Goal: Find specific page/section: Find specific page/section

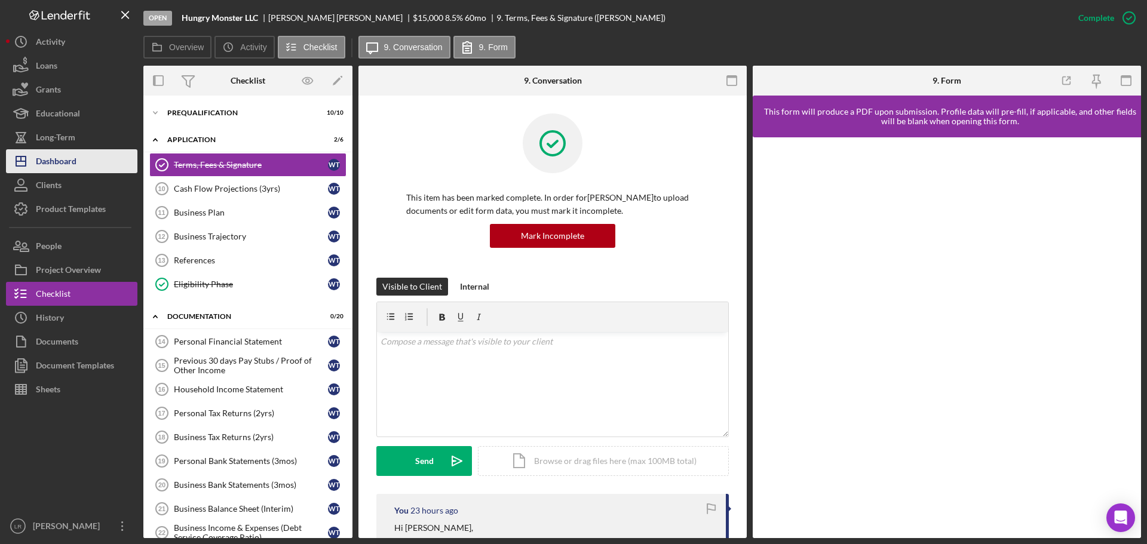
click at [92, 161] on button "Icon/Dashboard Dashboard" at bounding box center [71, 161] width 131 height 24
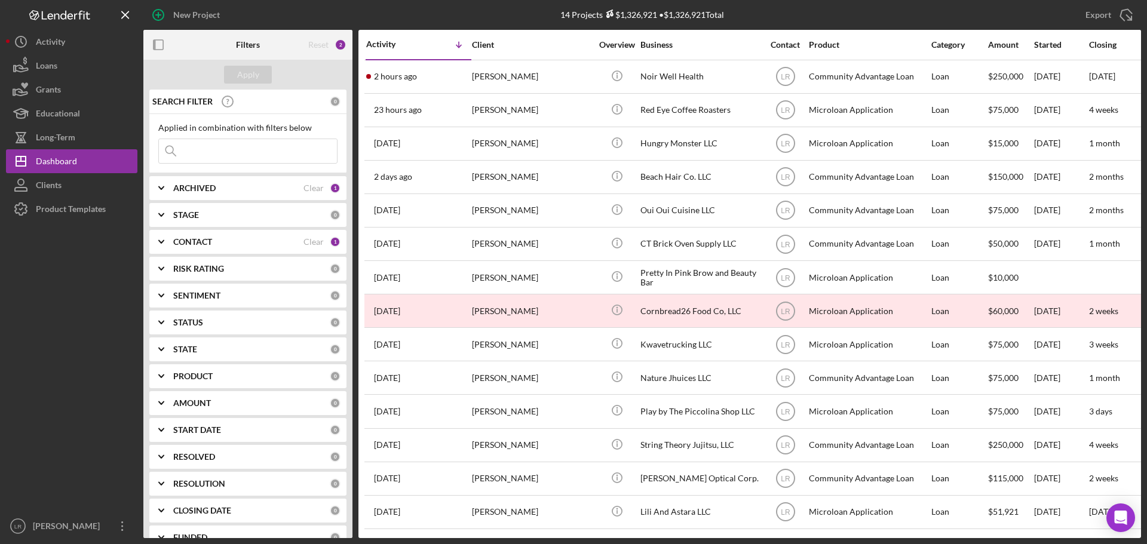
drag, startPoint x: 191, startPoint y: 148, endPoint x: 198, endPoint y: 152, distance: 8.3
click at [192, 149] on input at bounding box center [248, 151] width 178 height 24
type input "[PERSON_NAME]"
click at [210, 183] on b "ARCHIVED" at bounding box center [194, 188] width 42 height 10
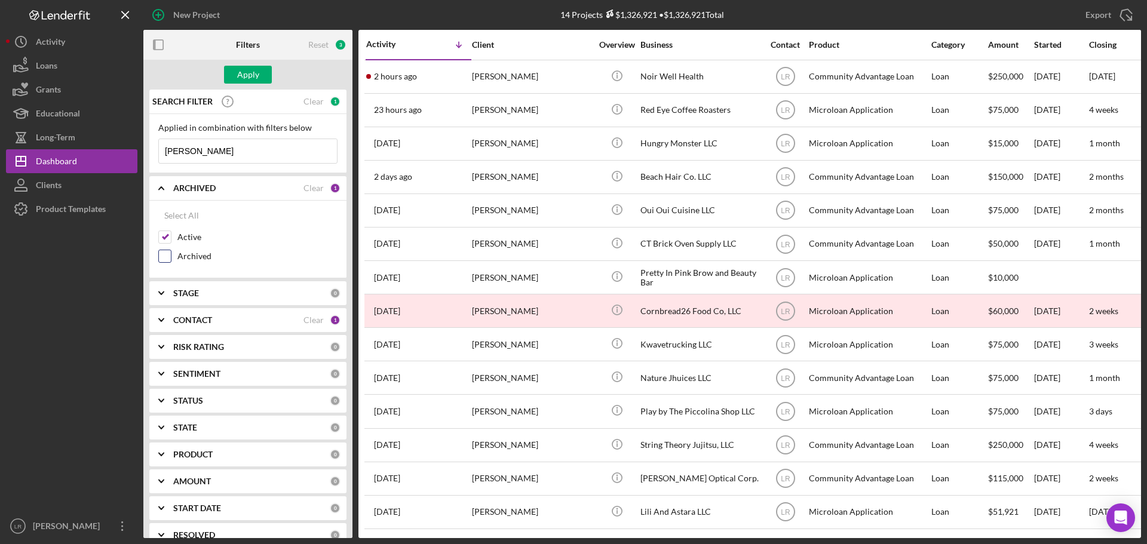
click at [191, 259] on label "Archived" at bounding box center [257, 256] width 160 height 12
click at [171, 259] on input "Archived" at bounding box center [165, 256] width 12 height 12
checkbox input "true"
click at [182, 237] on label "Active" at bounding box center [257, 237] width 160 height 12
click at [171, 237] on input "Active" at bounding box center [165, 237] width 12 height 12
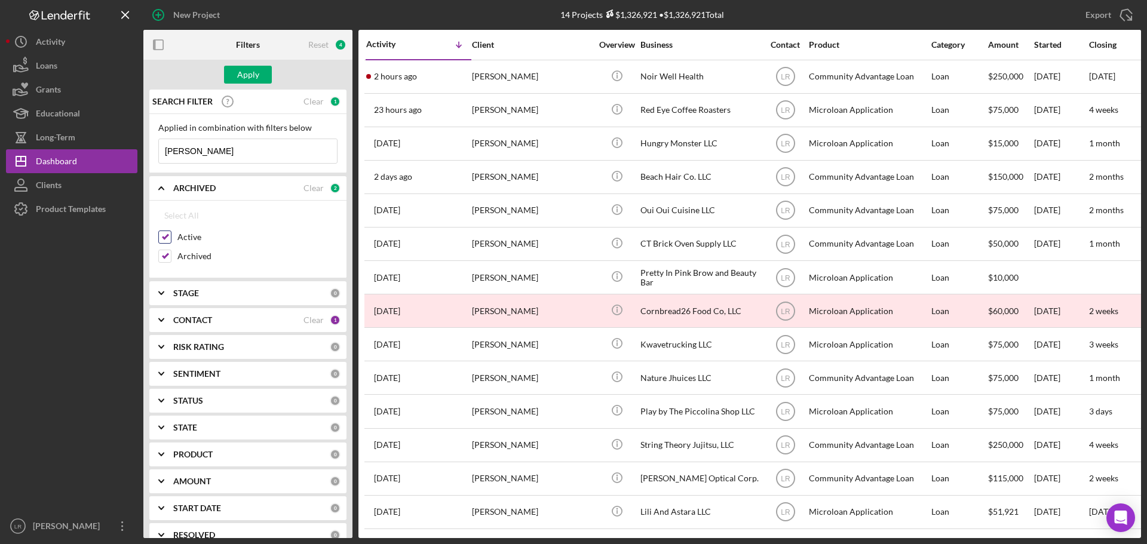
checkbox input "false"
click at [253, 70] on div "Apply" at bounding box center [248, 75] width 22 height 18
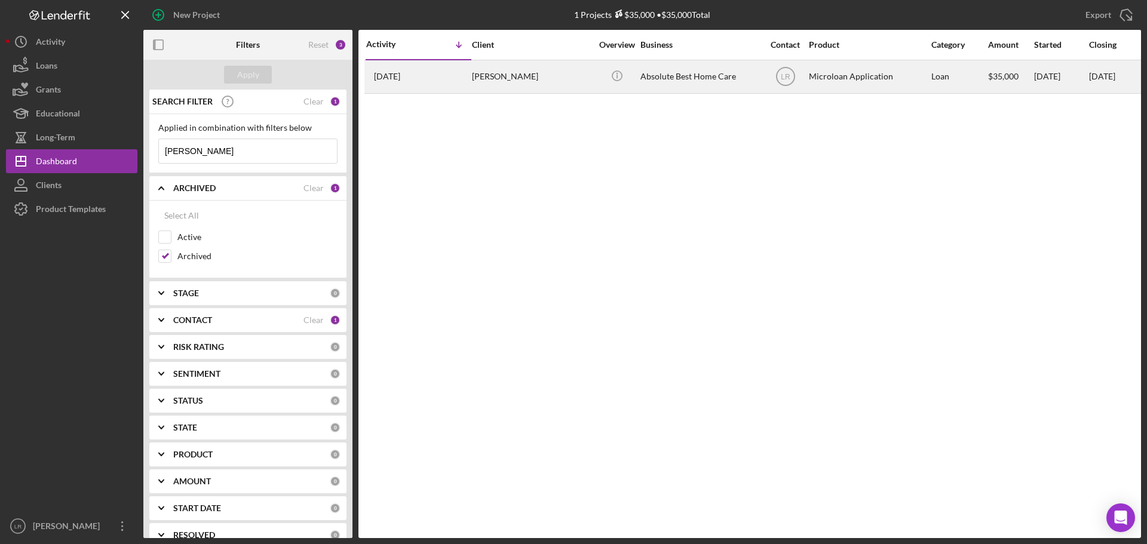
click at [551, 73] on div "[PERSON_NAME]" at bounding box center [531, 77] width 119 height 32
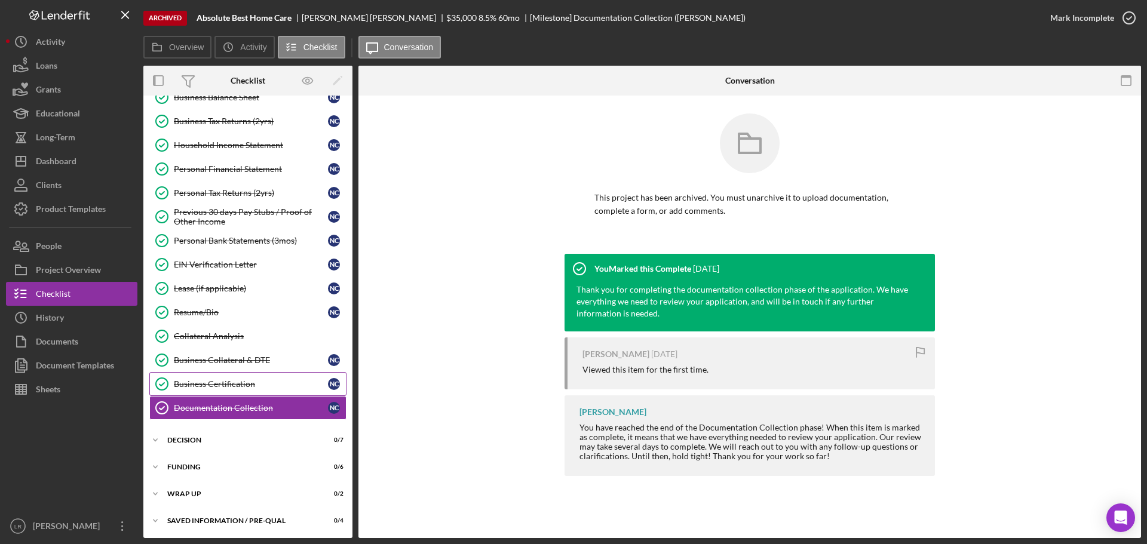
scroll to position [260, 0]
click at [216, 431] on div "Icon/Expander Decision 0 / 7" at bounding box center [247, 439] width 209 height 24
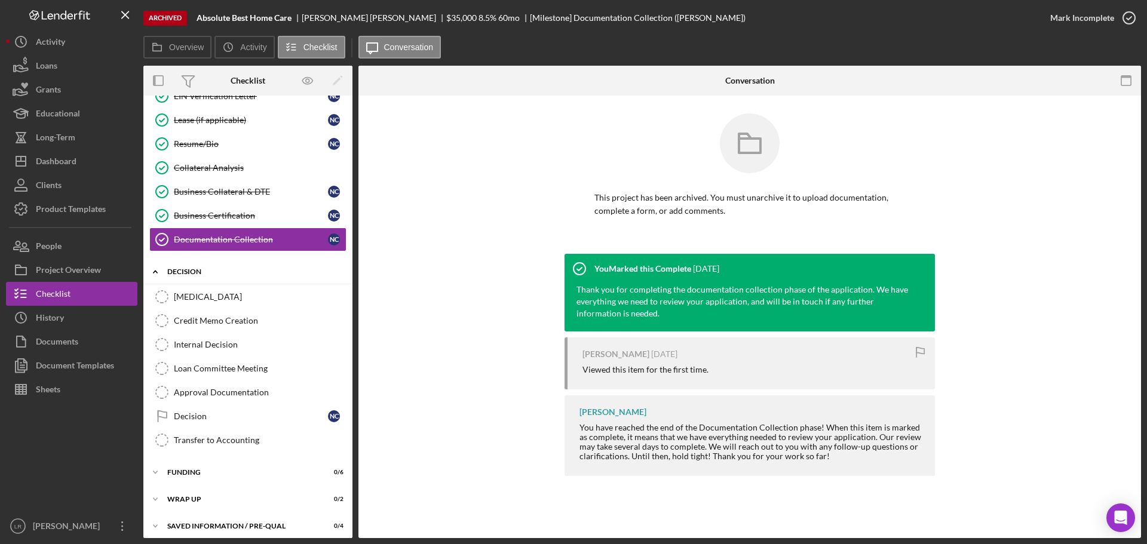
scroll to position [434, 0]
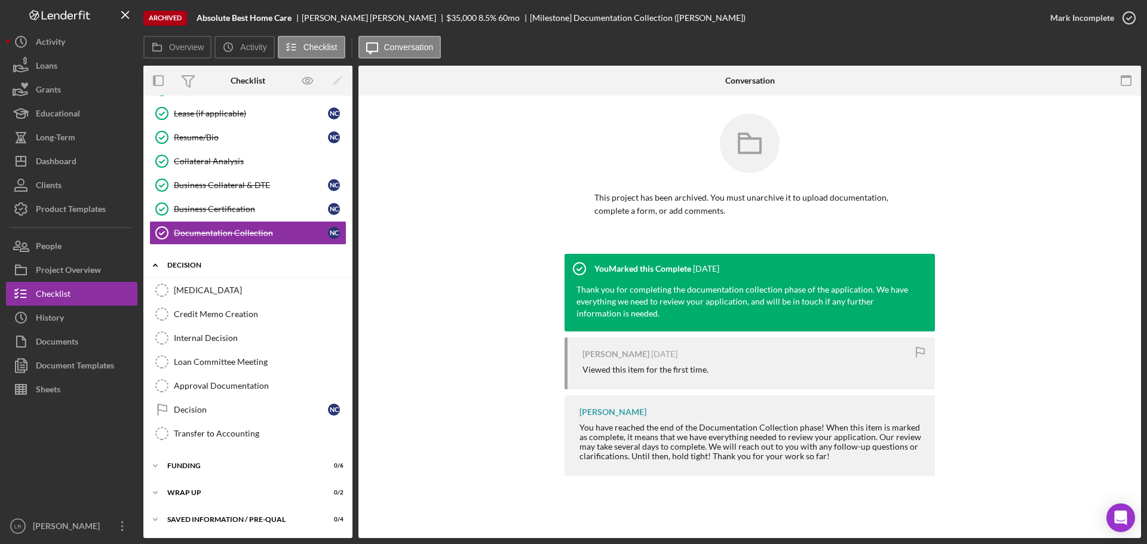
click at [188, 257] on div "Icon/Expander Decision 0 / 7" at bounding box center [247, 265] width 209 height 24
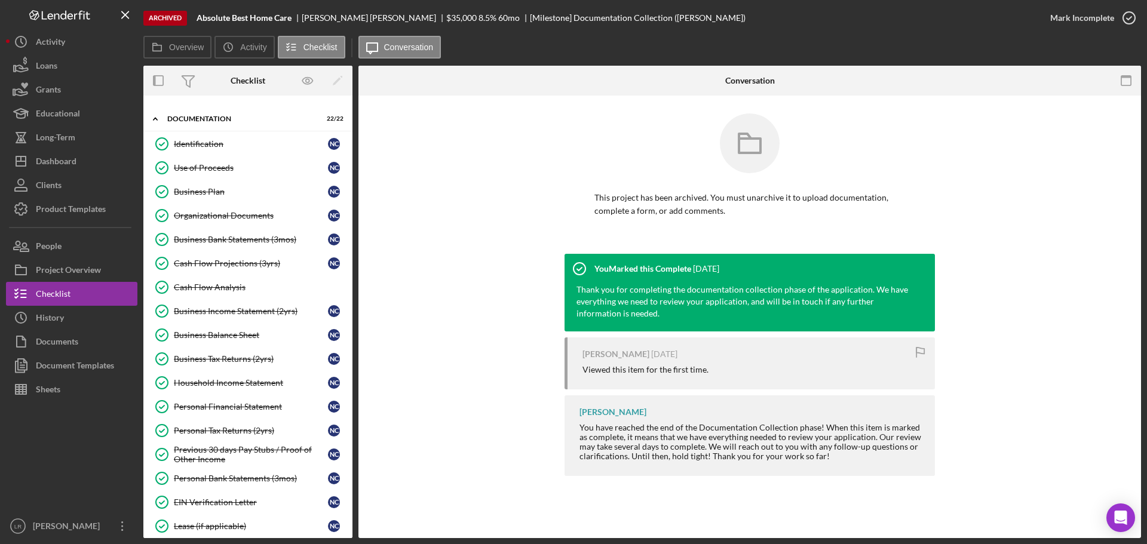
scroll to position [0, 0]
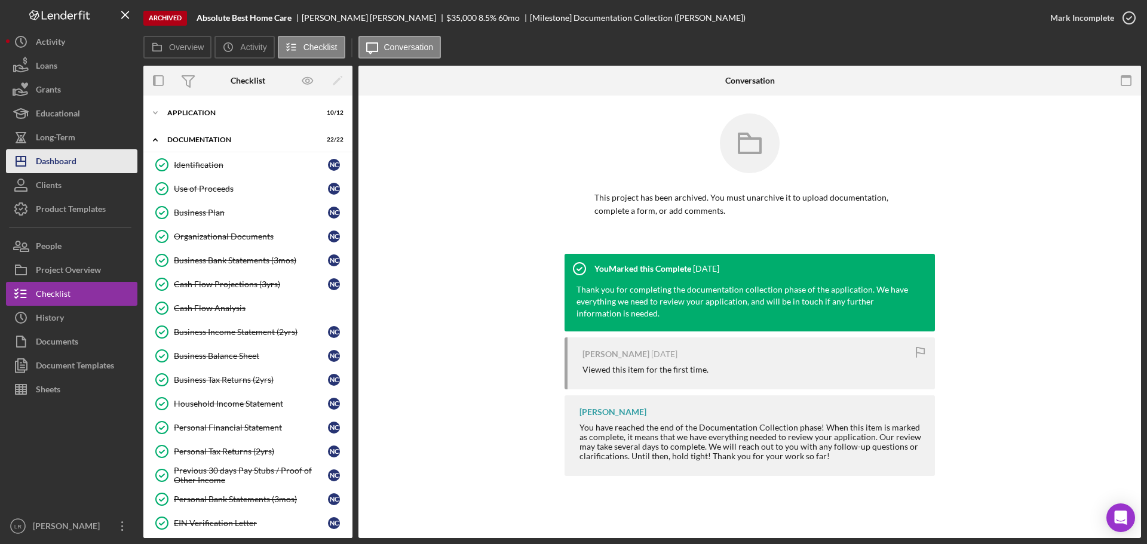
click at [90, 158] on button "Icon/Dashboard Dashboard" at bounding box center [71, 161] width 131 height 24
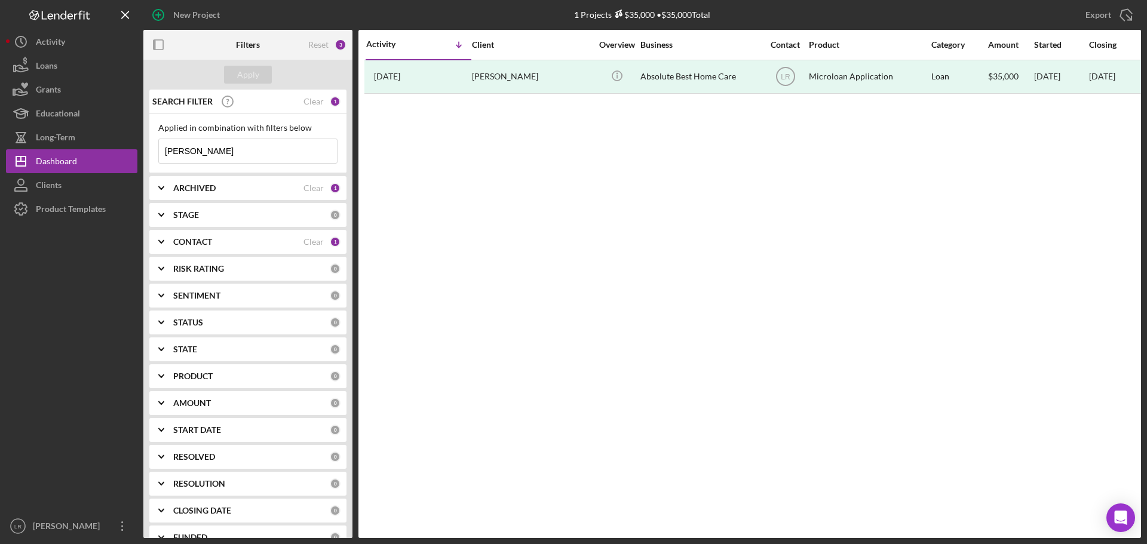
click at [217, 187] on div "ARCHIVED" at bounding box center [238, 188] width 130 height 10
click at [183, 234] on label "Active" at bounding box center [257, 237] width 160 height 12
click at [171, 234] on input "Active" at bounding box center [165, 237] width 12 height 12
checkbox input "true"
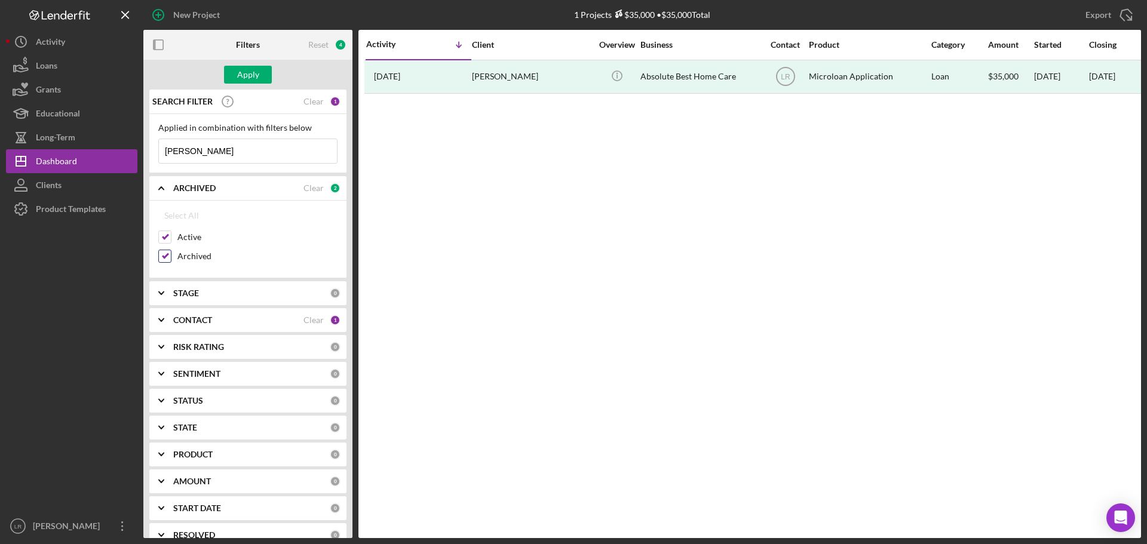
click at [183, 253] on label "Archived" at bounding box center [257, 256] width 160 height 12
click at [171, 253] on input "Archived" at bounding box center [165, 256] width 12 height 12
checkbox input "false"
drag, startPoint x: 214, startPoint y: 151, endPoint x: 81, endPoint y: 152, distance: 132.6
click at [81, 152] on div "New Project 1 Projects $35,000 • $35,000 Total nadia Export Icon/Export Filters…" at bounding box center [573, 269] width 1135 height 538
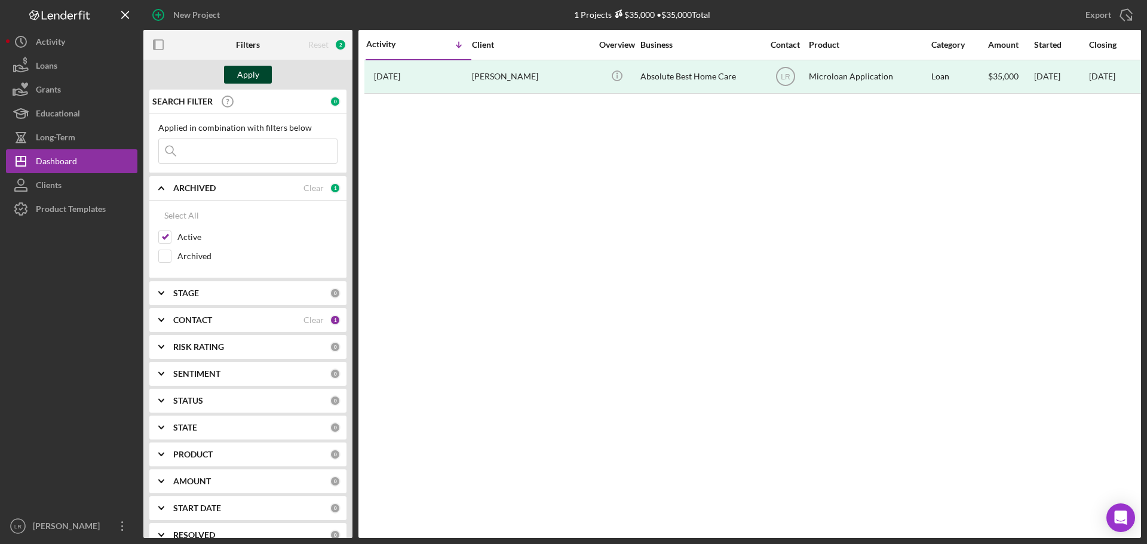
click at [244, 81] on div "Apply" at bounding box center [248, 75] width 22 height 18
